Goal: Check status

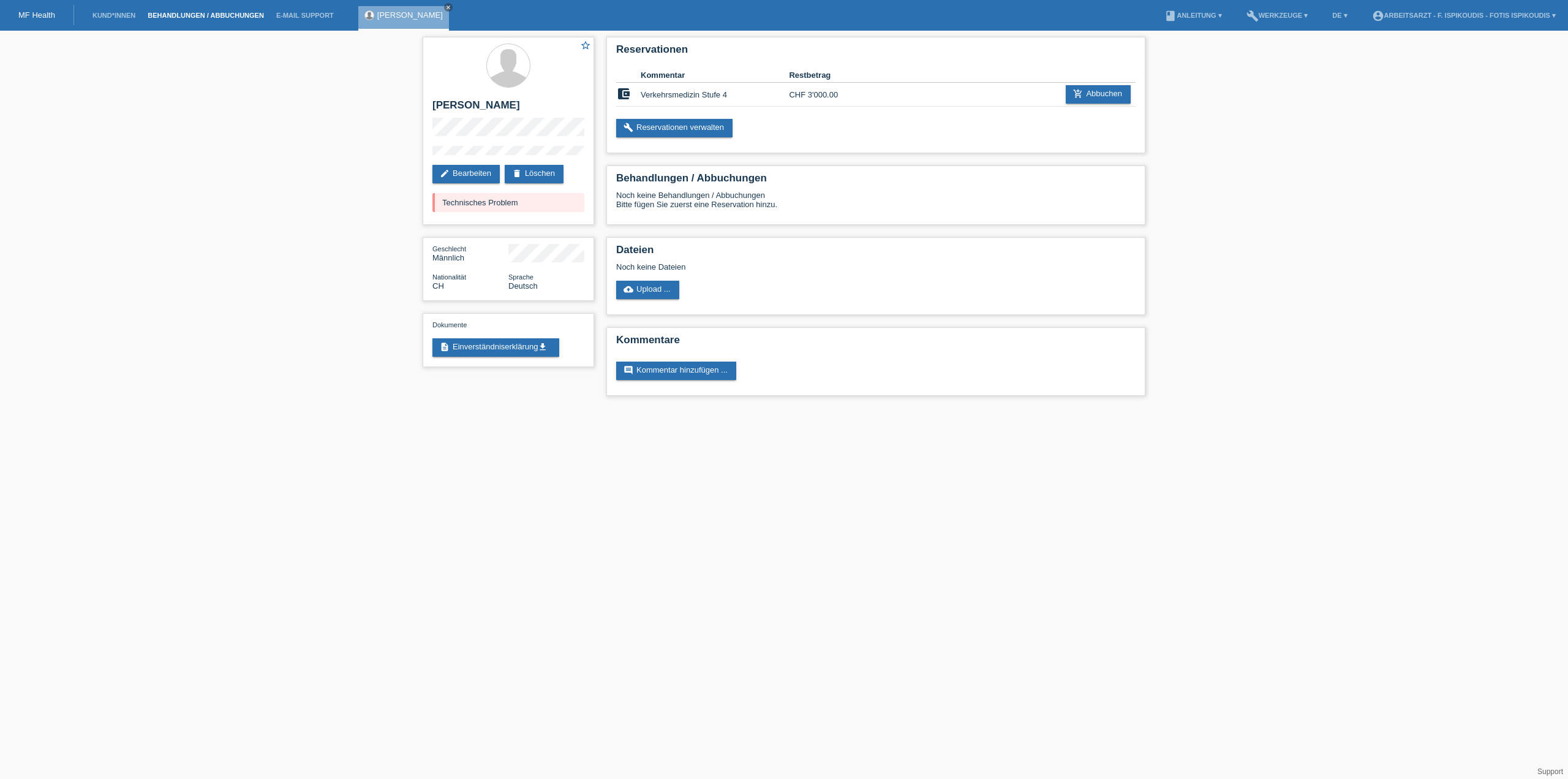
click at [226, 14] on link "Behandlungen / Abbuchungen" at bounding box center [206, 16] width 129 height 7
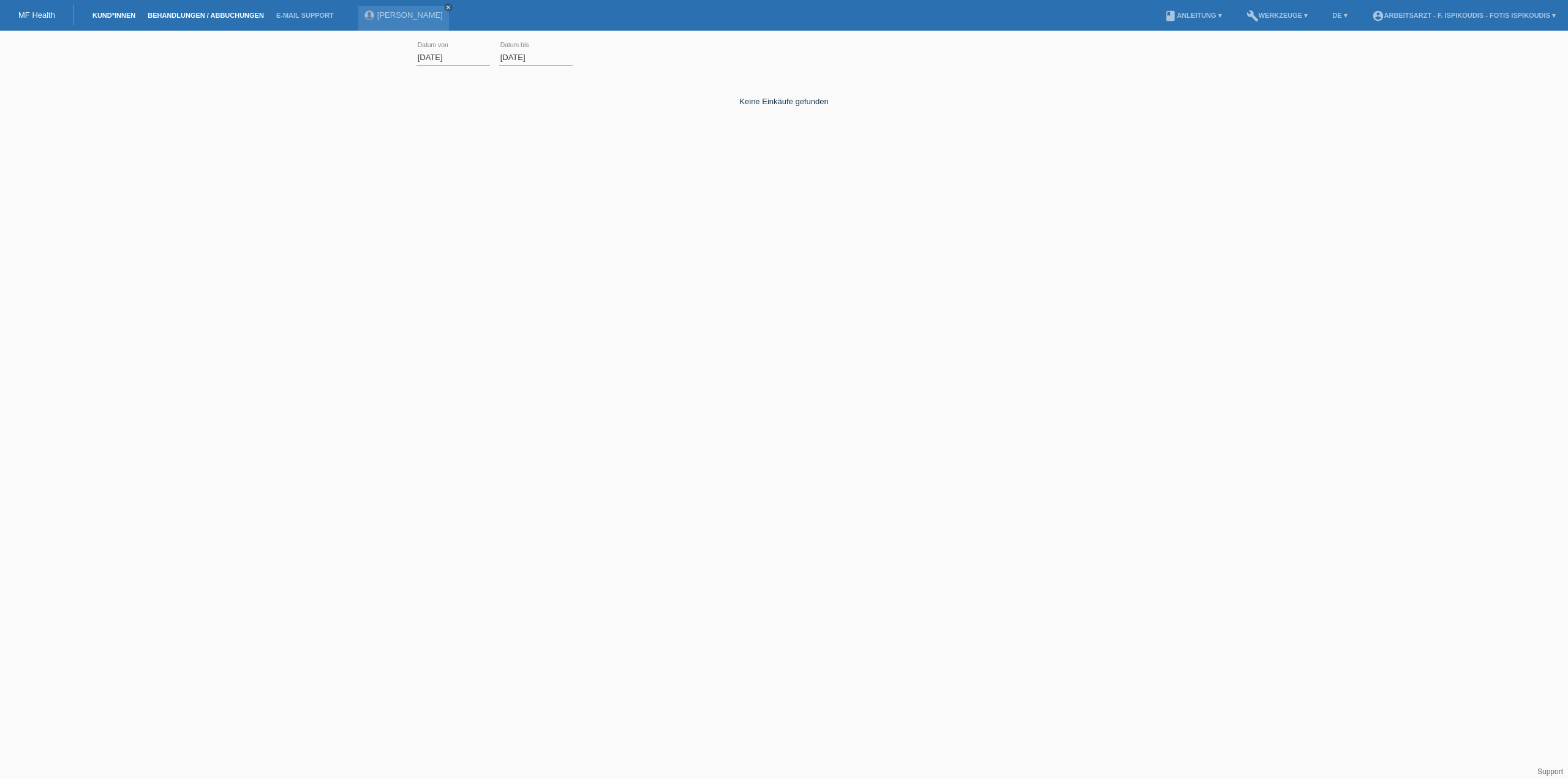
click at [110, 19] on link "Kund*innen" at bounding box center [114, 16] width 55 height 7
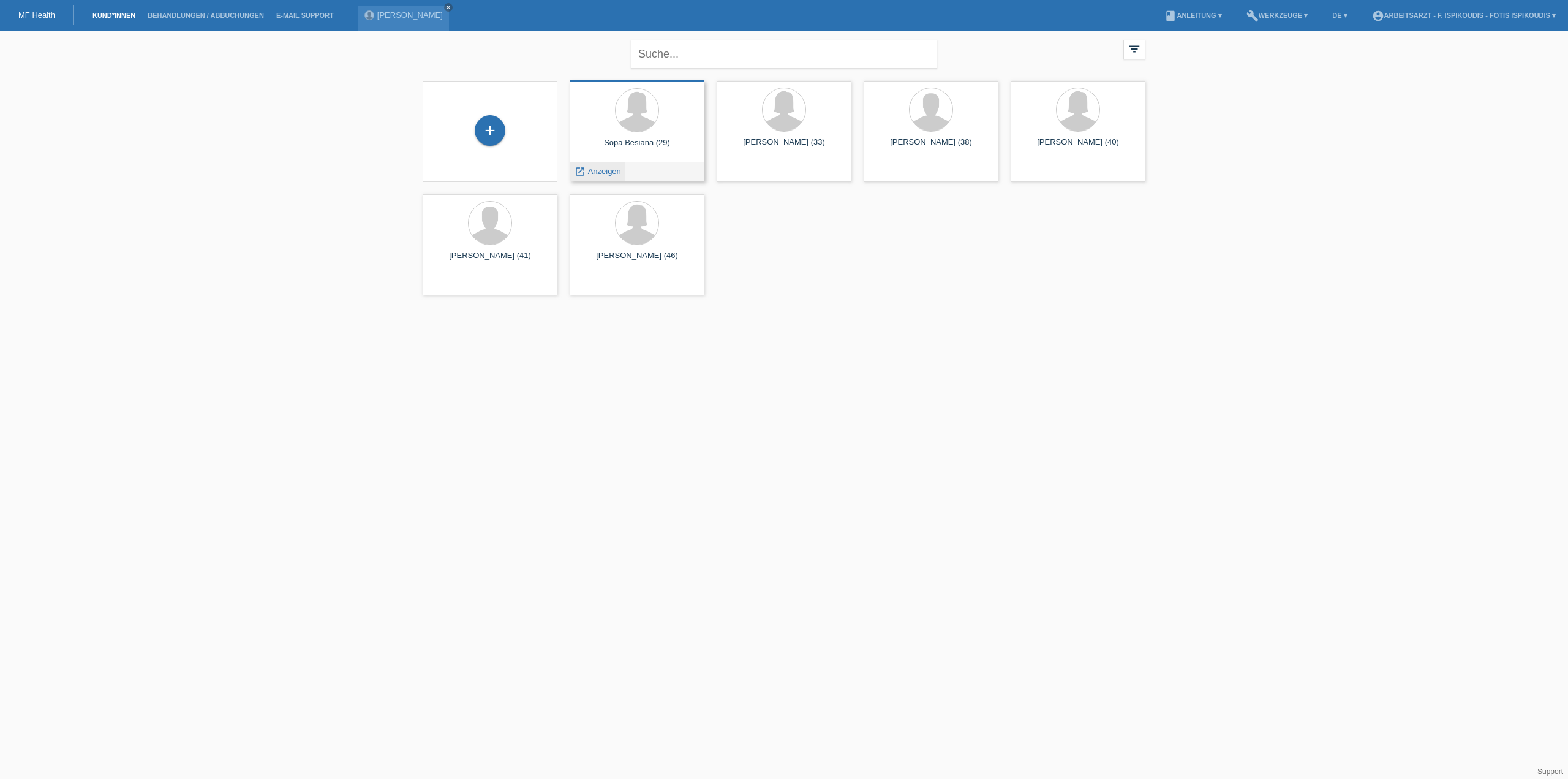
click at [604, 175] on span "Anzeigen" at bounding box center [604, 171] width 33 height 9
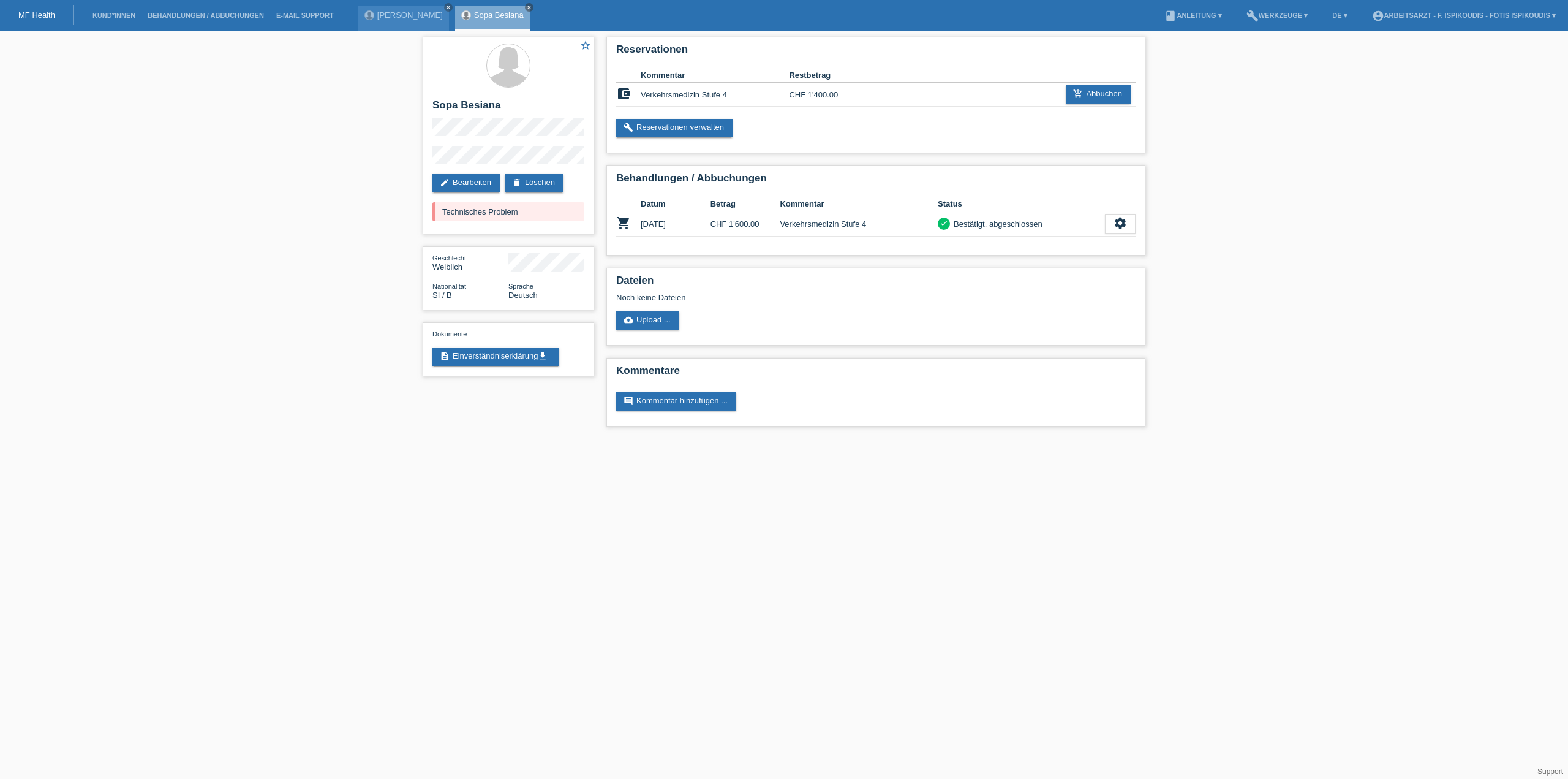
click at [1222, 439] on html "MF Health Kund*innen Behandlungen / Abbuchungen E-Mail Support Franz Kriezi clo…" at bounding box center [784, 219] width 1568 height 439
click at [1387, 364] on div "star_border Sopa Besiana edit Bearbeiten delete Löschen Technisches Problem Ges…" at bounding box center [784, 234] width 1568 height 408
drag, startPoint x: 647, startPoint y: 218, endPoint x: 1050, endPoint y: 220, distance: 403.0
click at [1050, 220] on tr "shopping_cart 22.07.2025 CHF 1'600.00 Verkehrsmedizin Stufe 4 check Bestätigt, …" at bounding box center [876, 224] width 520 height 25
click at [1050, 220] on div "check Bestätigt, abgeschlossen" at bounding box center [1022, 224] width 167 height 13
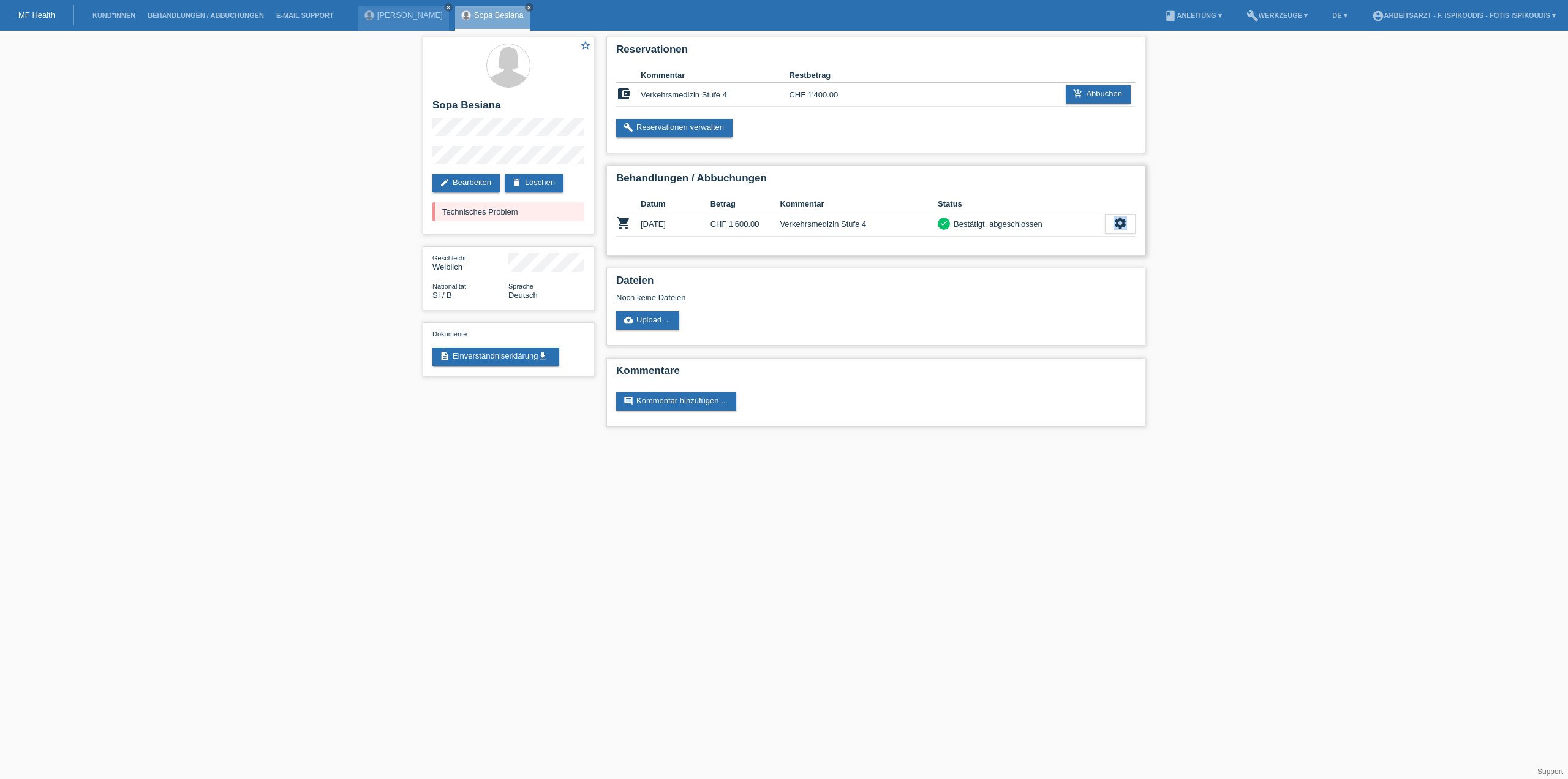
click at [1050, 220] on div "check Bestätigt, abgeschlossen" at bounding box center [1022, 224] width 167 height 13
click at [1185, 439] on html "MF Health Kund*innen Behandlungen / Abbuchungen E-Mail Support Franz Kriezi clo…" at bounding box center [784, 219] width 1568 height 439
drag, startPoint x: 641, startPoint y: 222, endPoint x: 1056, endPoint y: 222, distance: 415.0
click at [1056, 222] on tr "shopping_cart 22.07.2025 CHF 1'600.00 Verkehrsmedizin Stufe 4 check Bestätigt, …" at bounding box center [876, 224] width 520 height 25
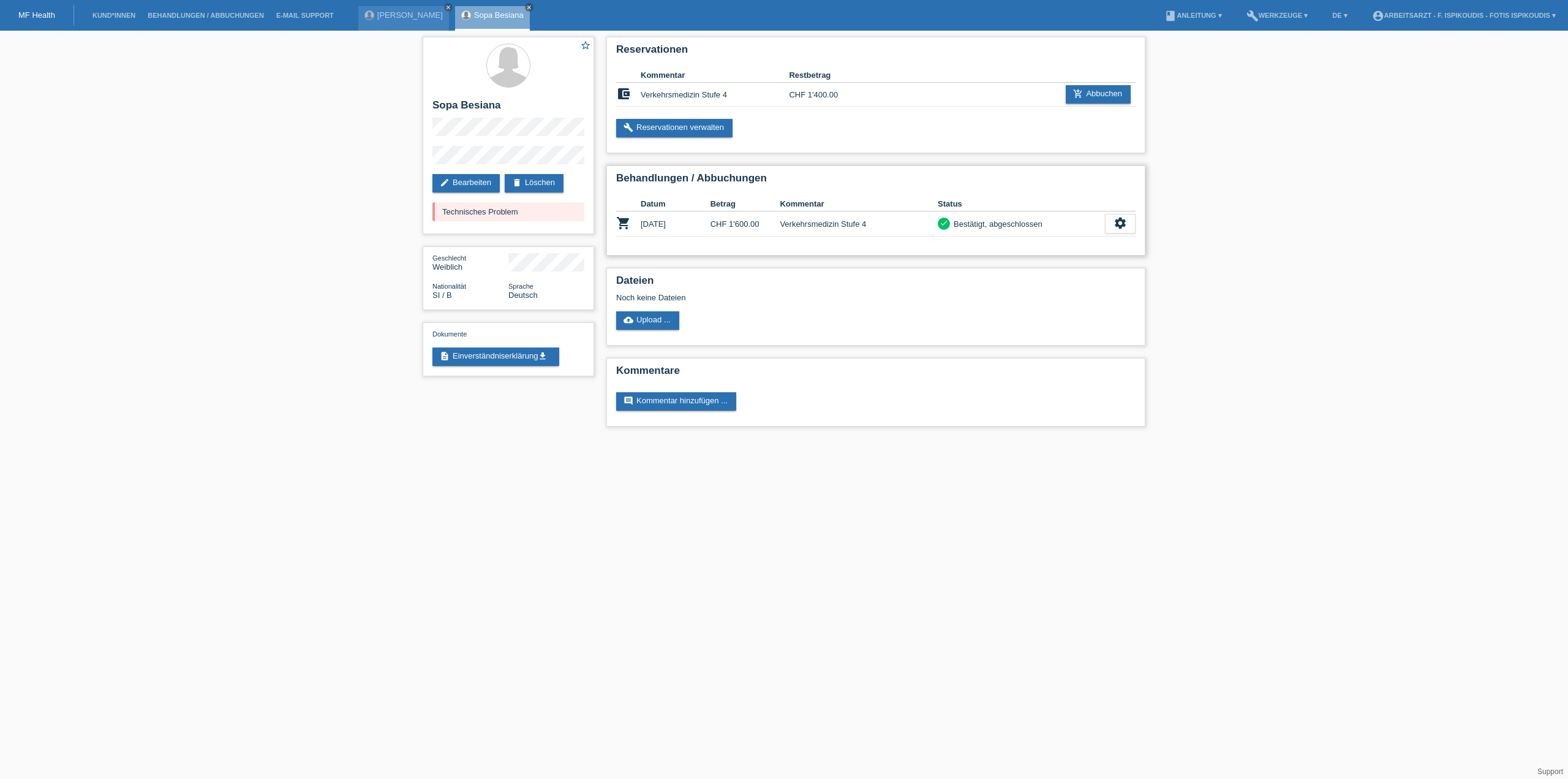
click at [1056, 222] on div "check Bestätigt, abgeschlossen" at bounding box center [1022, 224] width 167 height 13
drag, startPoint x: 1056, startPoint y: 222, endPoint x: 658, endPoint y: 236, distance: 398.2
click at [646, 229] on tr "shopping_cart 22.07.2025 CHF 1'600.00 Verkehrsmedizin Stufe 4 check Bestätigt, …" at bounding box center [876, 224] width 520 height 25
click at [1134, 419] on div "Kommentare comment Kommentar hinzufügen ..." at bounding box center [876, 392] width 539 height 69
